Goal: Find specific page/section: Find specific page/section

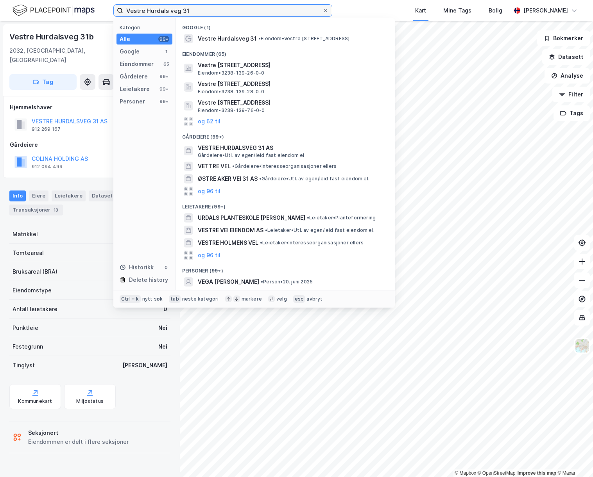
drag, startPoint x: 204, startPoint y: 13, endPoint x: -75, endPoint y: 11, distance: 278.2
click at [0, 11] on html "Vestre Hurdals veg 31 Kategori Alle 99+ Google 1 Eiendommer 65 Gårdeiere 99+ Le…" at bounding box center [296, 238] width 593 height 477
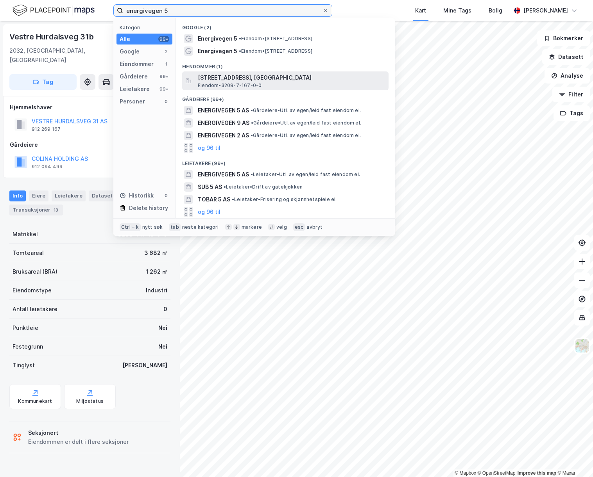
type input "energivegen 5"
click at [277, 73] on span "[STREET_ADDRESS], [GEOGRAPHIC_DATA]" at bounding box center [292, 77] width 188 height 9
